Goal: Task Accomplishment & Management: Use online tool/utility

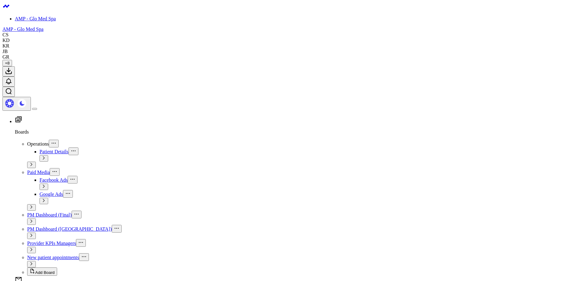
click at [33, 163] on icon at bounding box center [32, 165] width 4 height 4
click at [61, 148] on div "Patient Details" at bounding box center [313, 152] width 546 height 8
click at [40, 149] on span "Patient Details" at bounding box center [54, 151] width 29 height 5
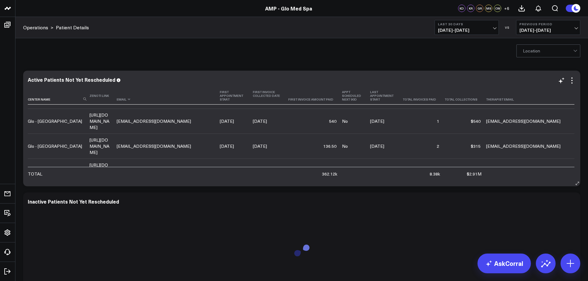
scroll to position [31, 0]
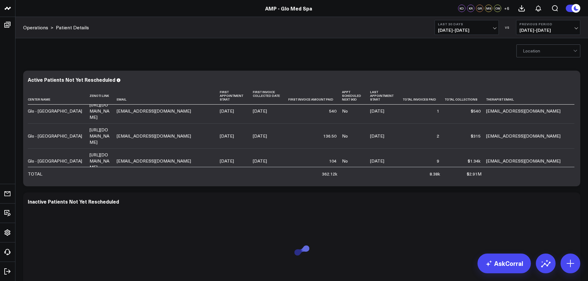
click at [541, 51] on div at bounding box center [548, 51] width 50 height 12
click at [524, 76] on div "[GEOGRAPHIC_DATA]" at bounding box center [548, 76] width 63 height 12
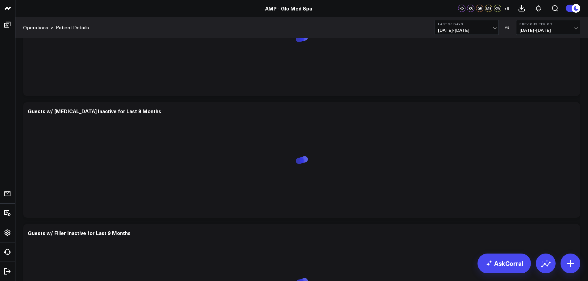
scroll to position [577, 0]
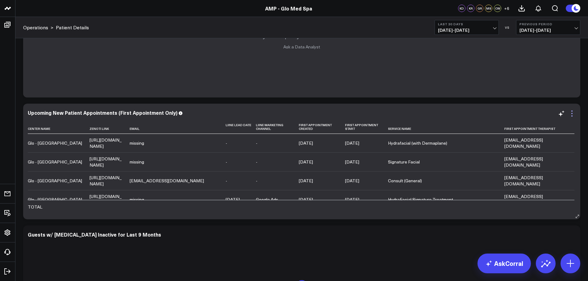
click at [574, 117] on icon at bounding box center [571, 113] width 7 height 7
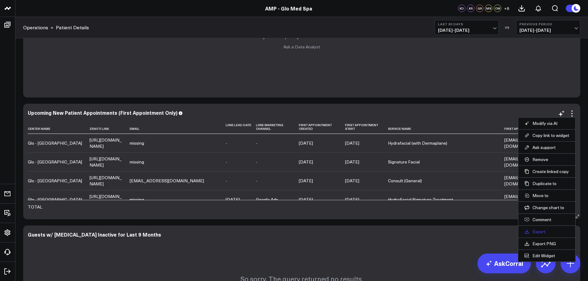
click at [541, 233] on link "Export" at bounding box center [546, 232] width 45 height 6
